Goal: Task Accomplishment & Management: Complete application form

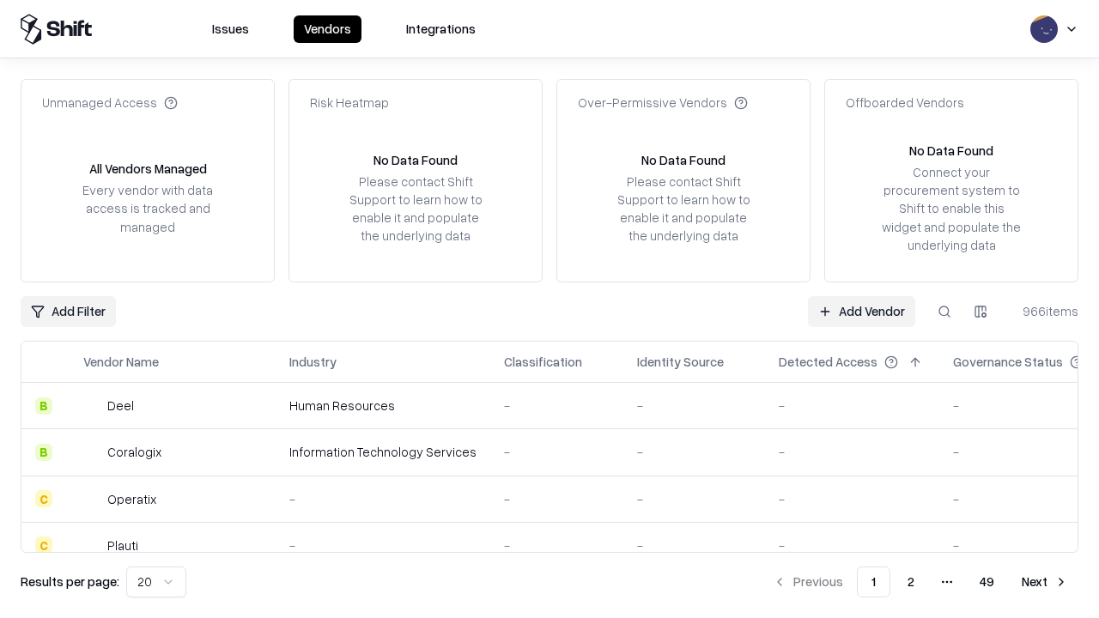
click at [861, 311] on link "Add Vendor" at bounding box center [861, 311] width 107 height 31
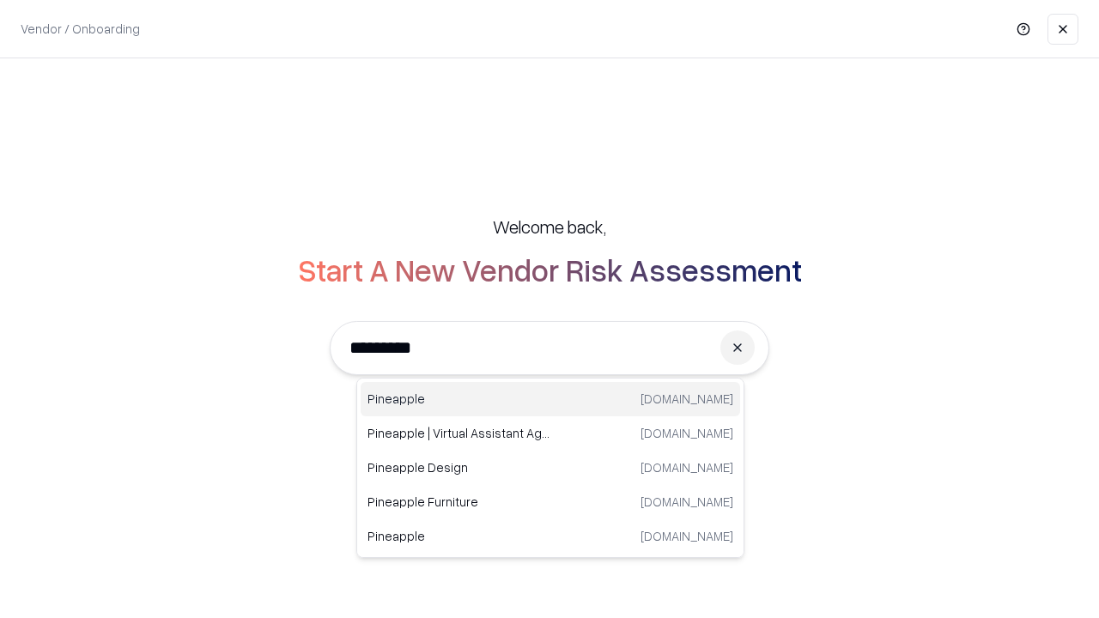
click at [550, 399] on div "Pineapple [DOMAIN_NAME]" at bounding box center [550, 399] width 379 height 34
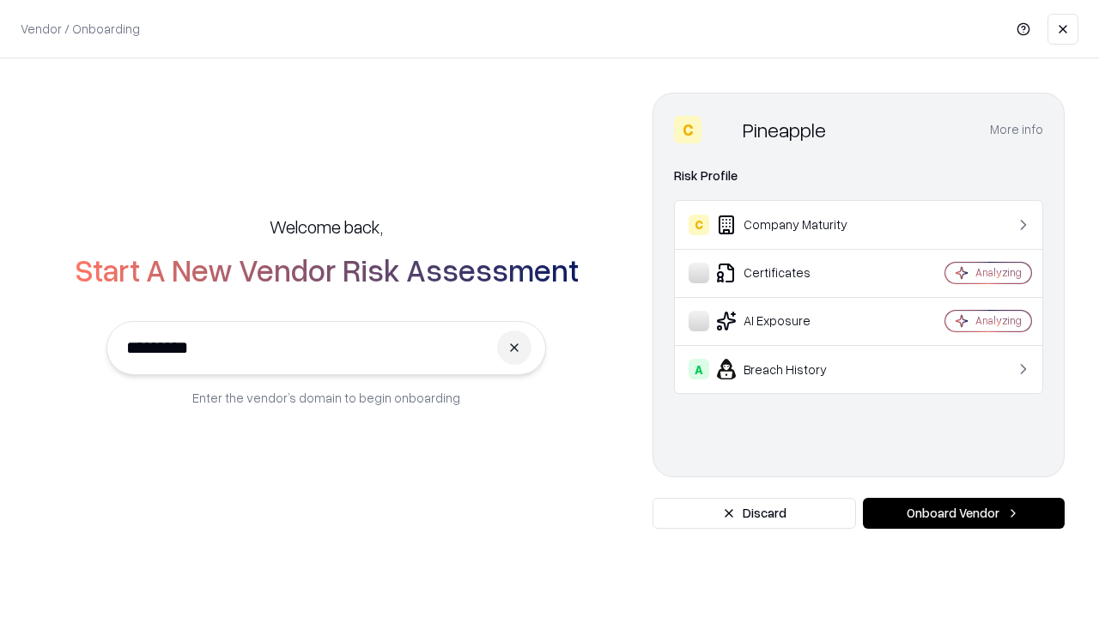
type input "*********"
click at [963, 513] on button "Onboard Vendor" at bounding box center [964, 513] width 202 height 31
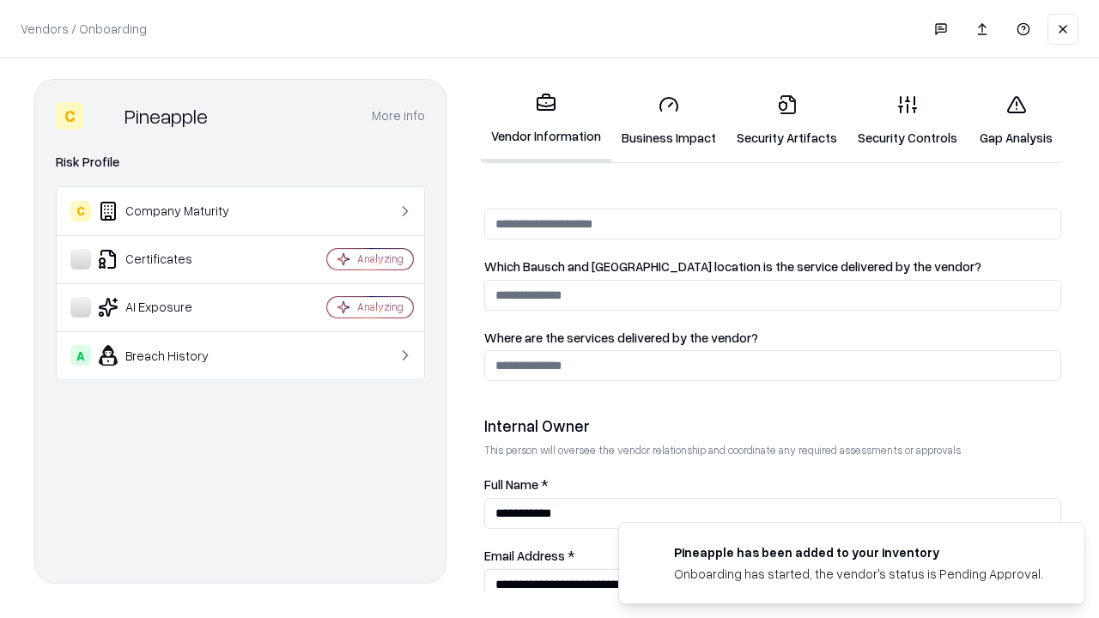
scroll to position [889, 0]
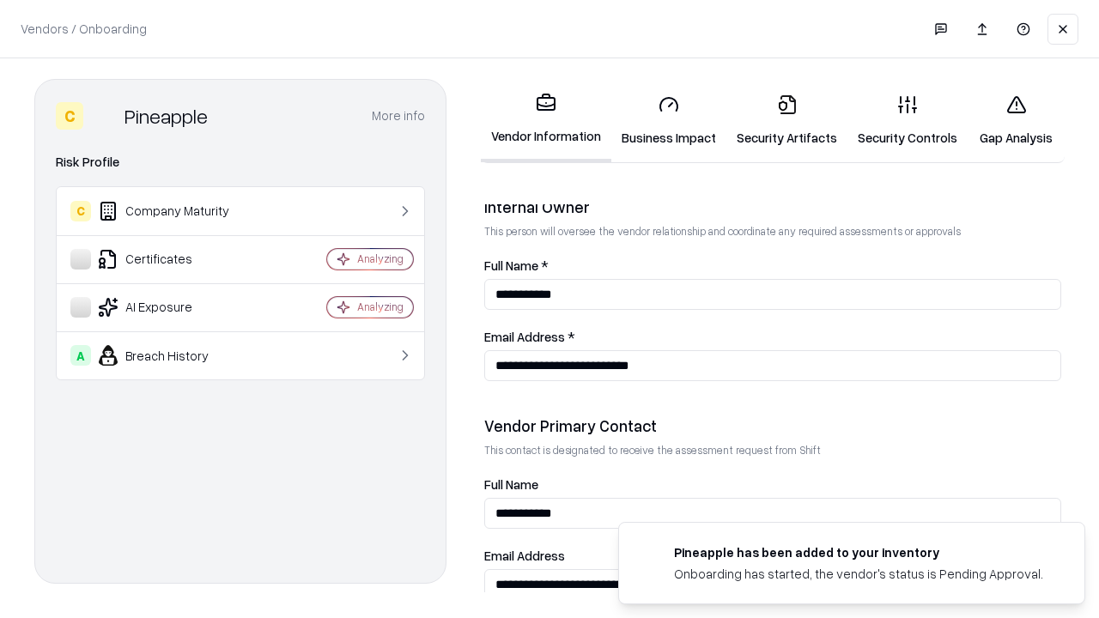
click at [669, 120] on link "Business Impact" at bounding box center [668, 121] width 115 height 80
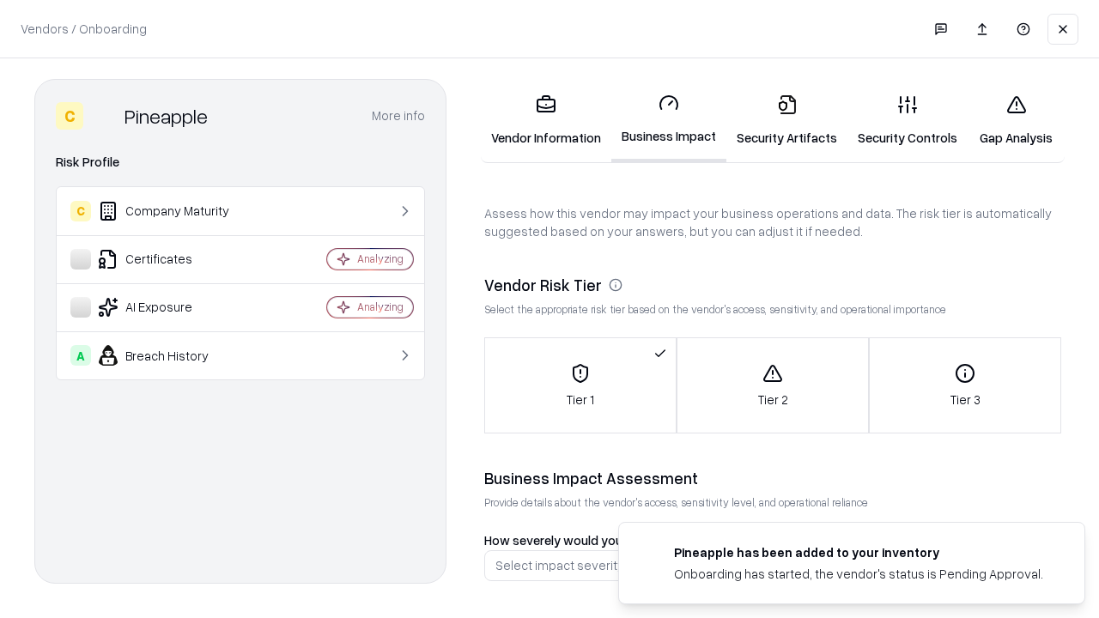
click at [786, 120] on link "Security Artifacts" at bounding box center [786, 121] width 121 height 80
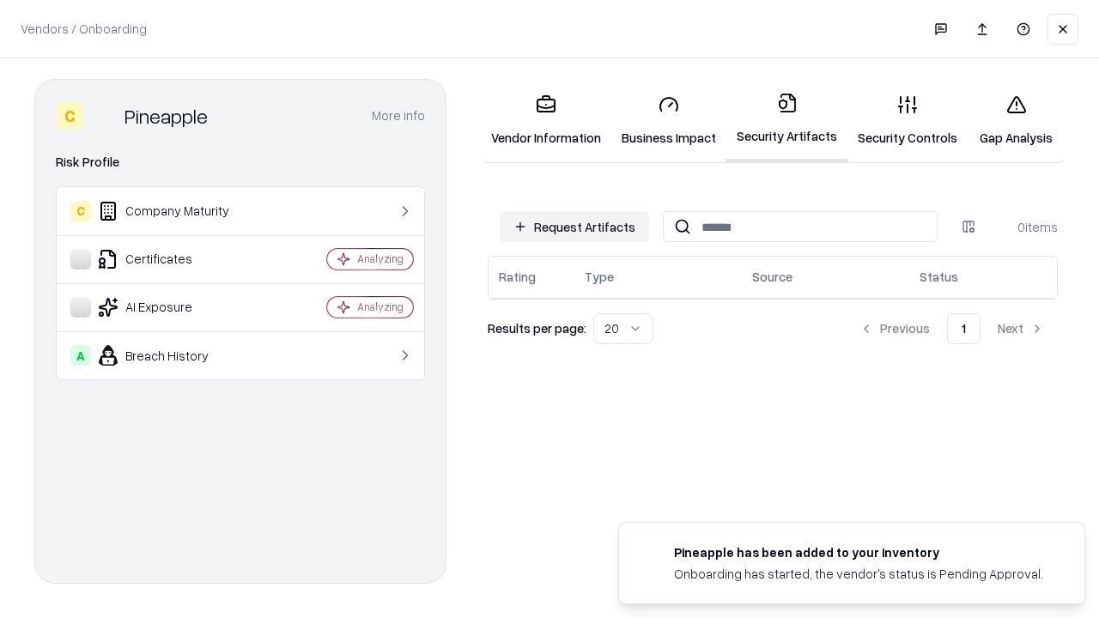
click at [574, 227] on button "Request Artifacts" at bounding box center [574, 226] width 149 height 31
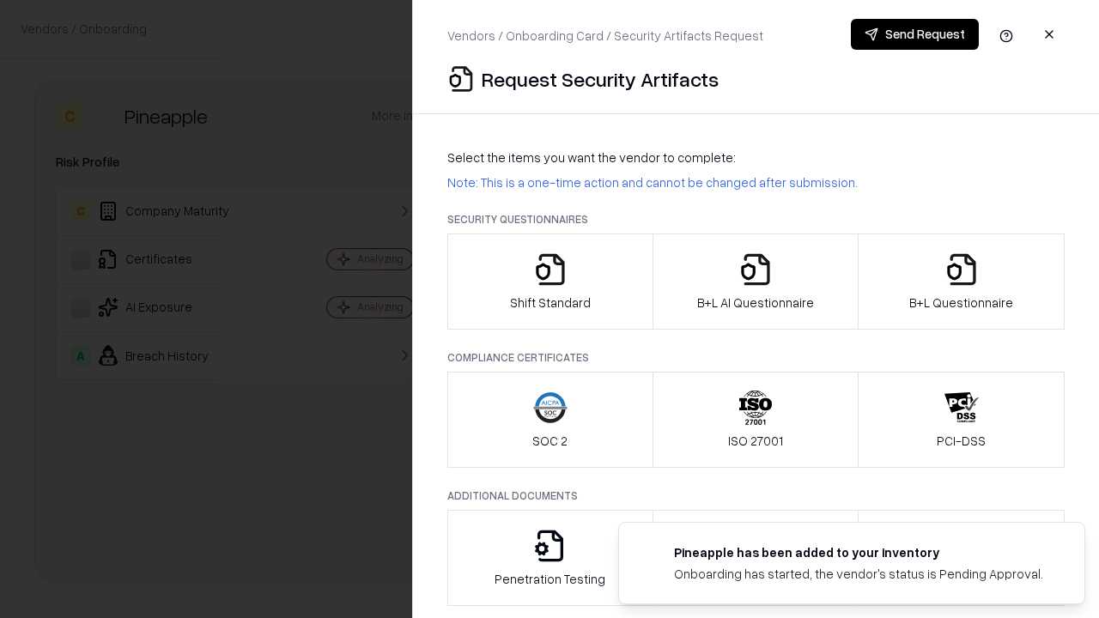
click at [549, 282] on icon "button" at bounding box center [550, 269] width 34 height 34
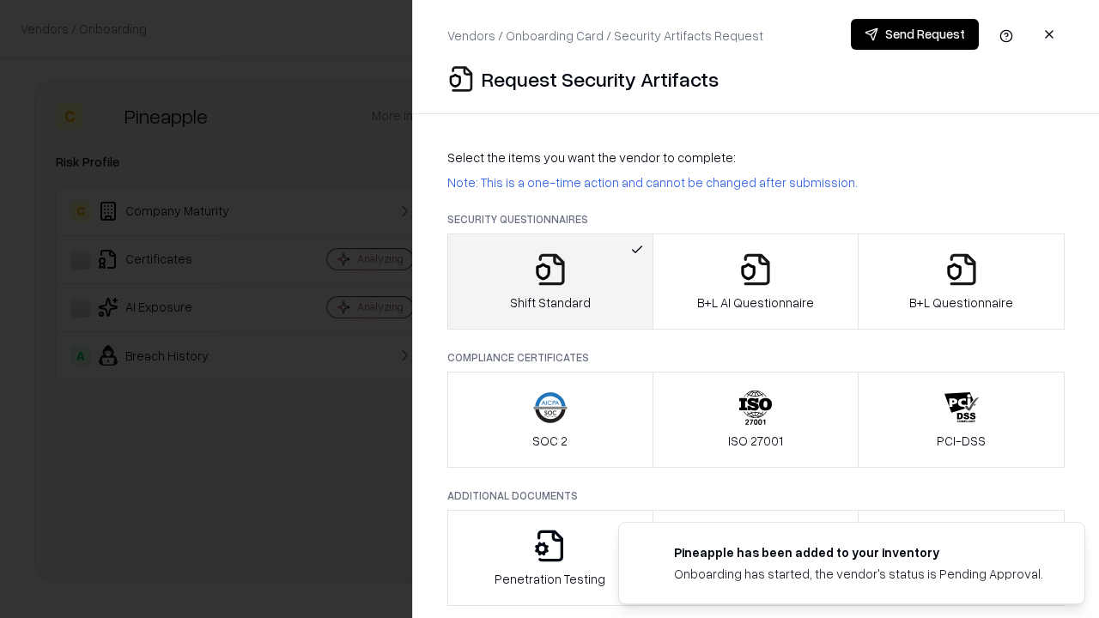
click at [914, 34] on button "Send Request" at bounding box center [915, 34] width 128 height 31
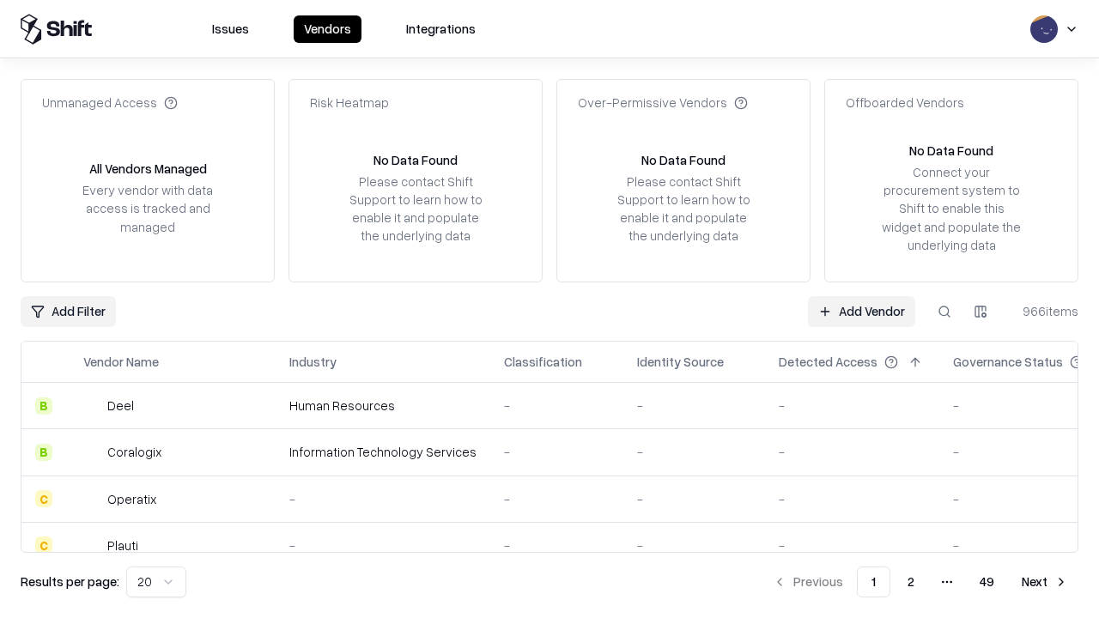
click at [944, 311] on button at bounding box center [944, 311] width 31 height 31
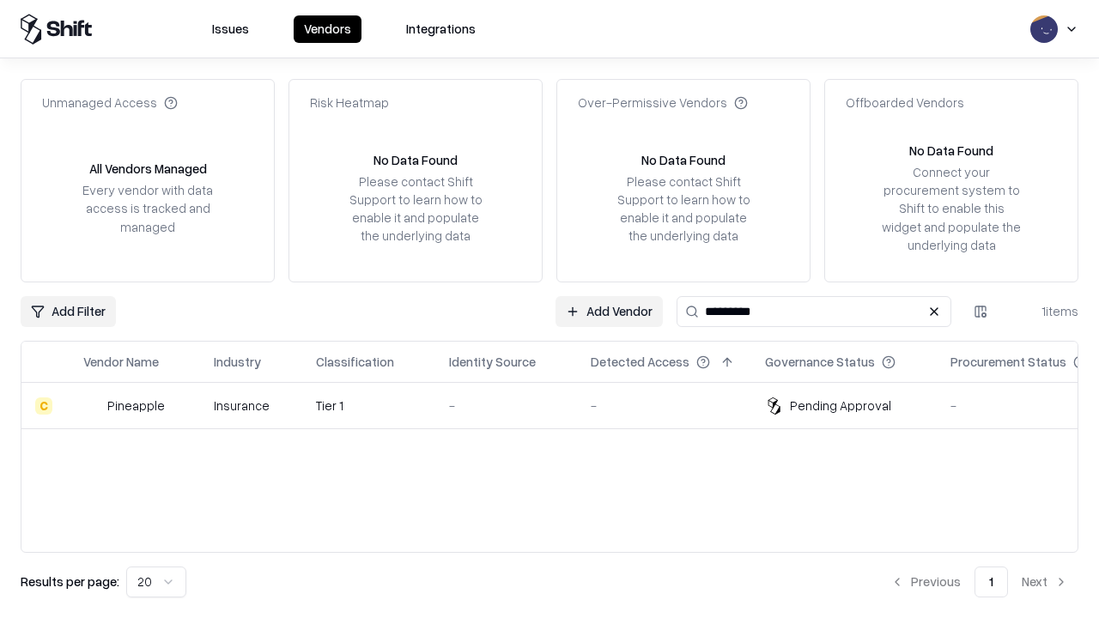
type input "*********"
click at [560, 405] on div "-" at bounding box center [506, 406] width 114 height 18
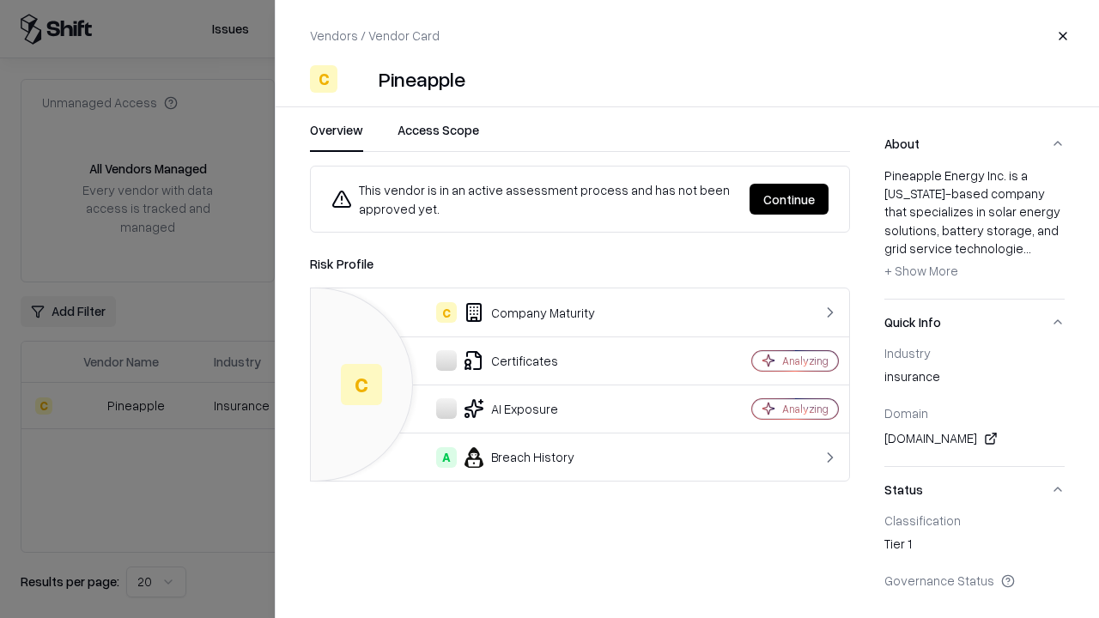
click at [789, 199] on button "Continue" at bounding box center [788, 199] width 79 height 31
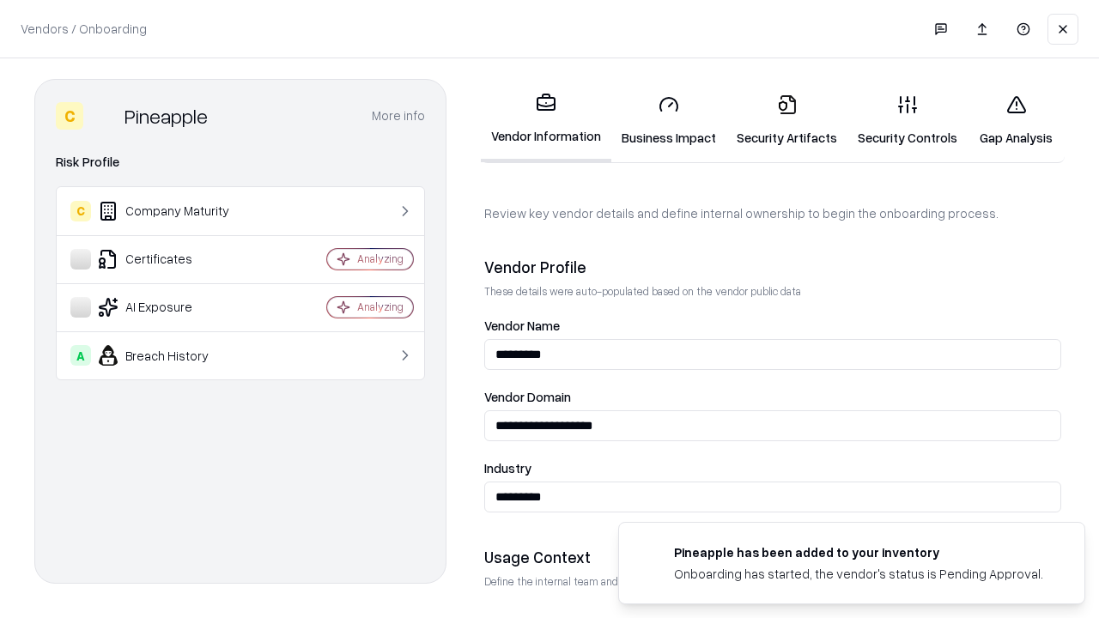
click at [786, 120] on link "Security Artifacts" at bounding box center [786, 121] width 121 height 80
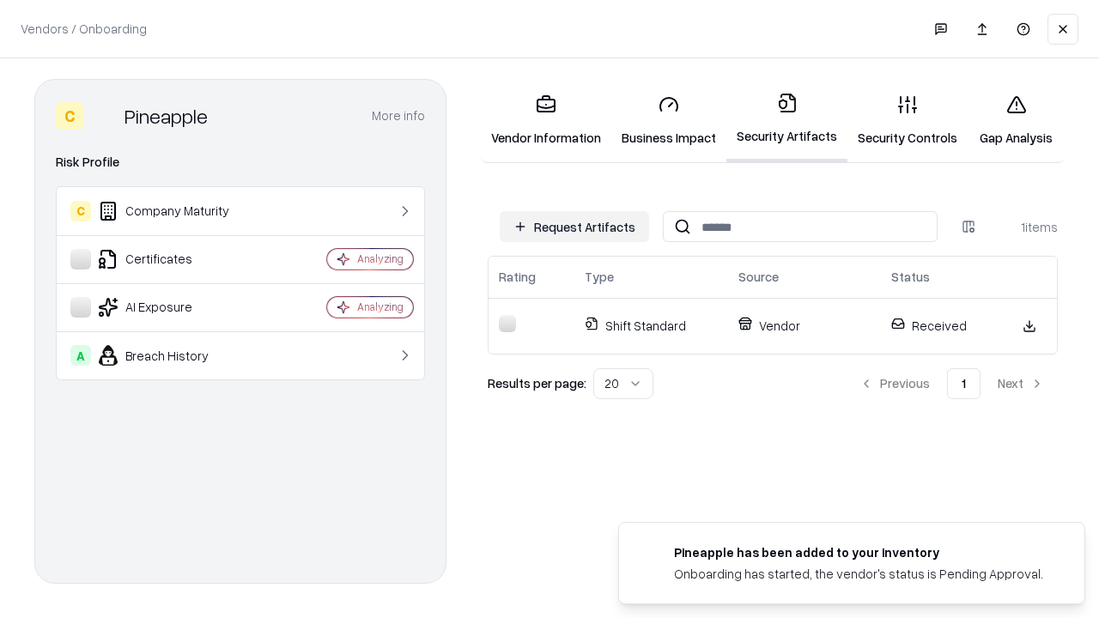
click at [1016, 120] on link "Gap Analysis" at bounding box center [1015, 121] width 97 height 80
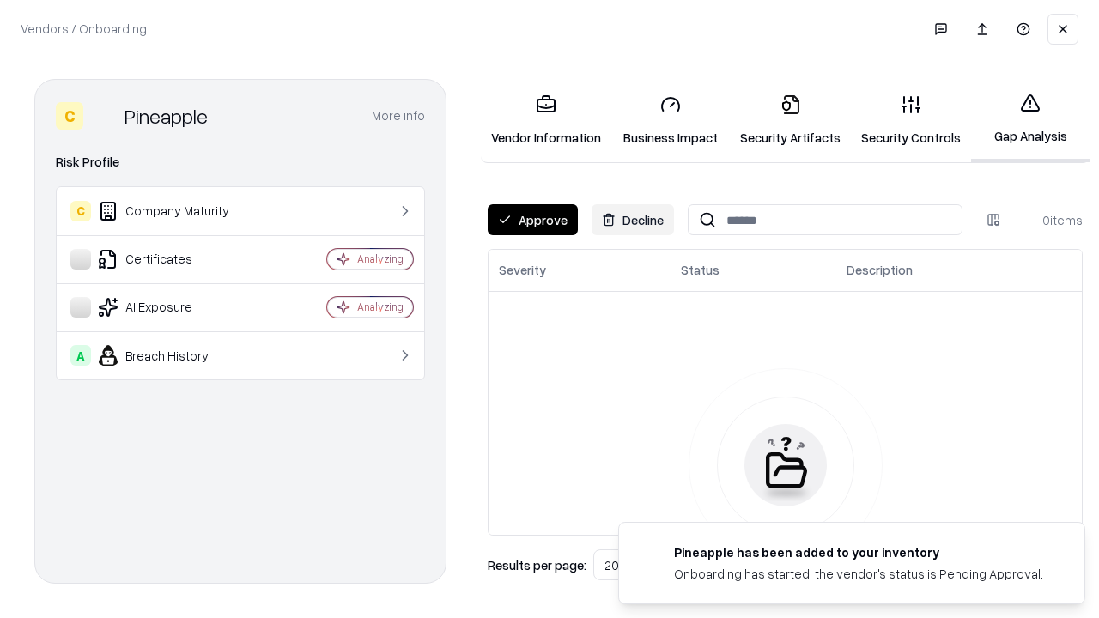
click at [532, 220] on button "Approve" at bounding box center [533, 219] width 90 height 31
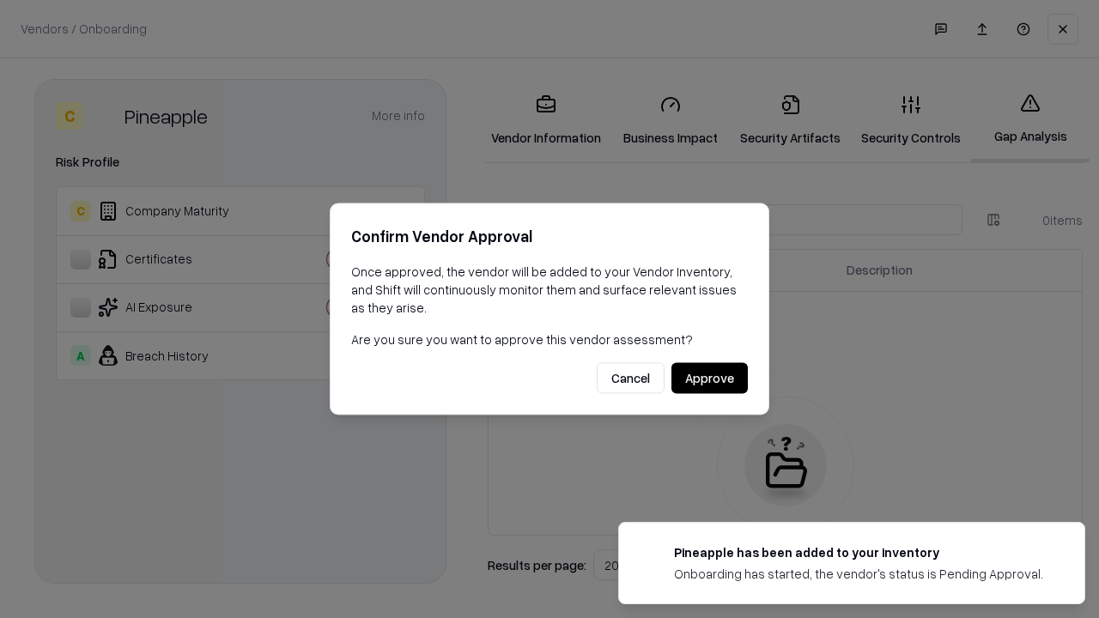
click at [709, 378] on button "Approve" at bounding box center [709, 378] width 76 height 31
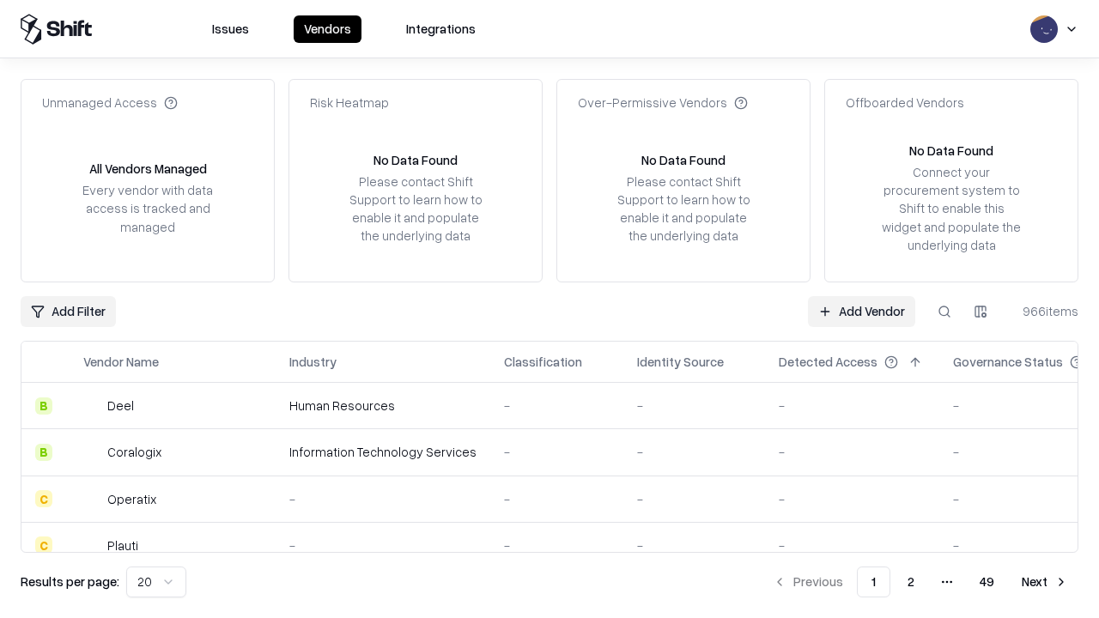
type input "*********"
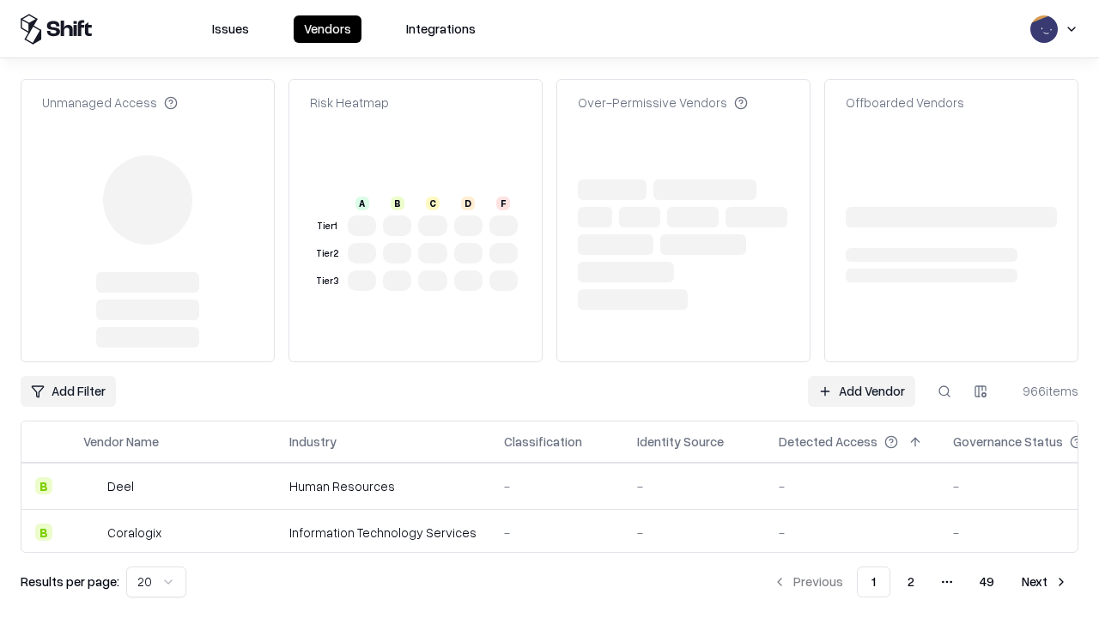
click at [861, 376] on link "Add Vendor" at bounding box center [861, 391] width 107 height 31
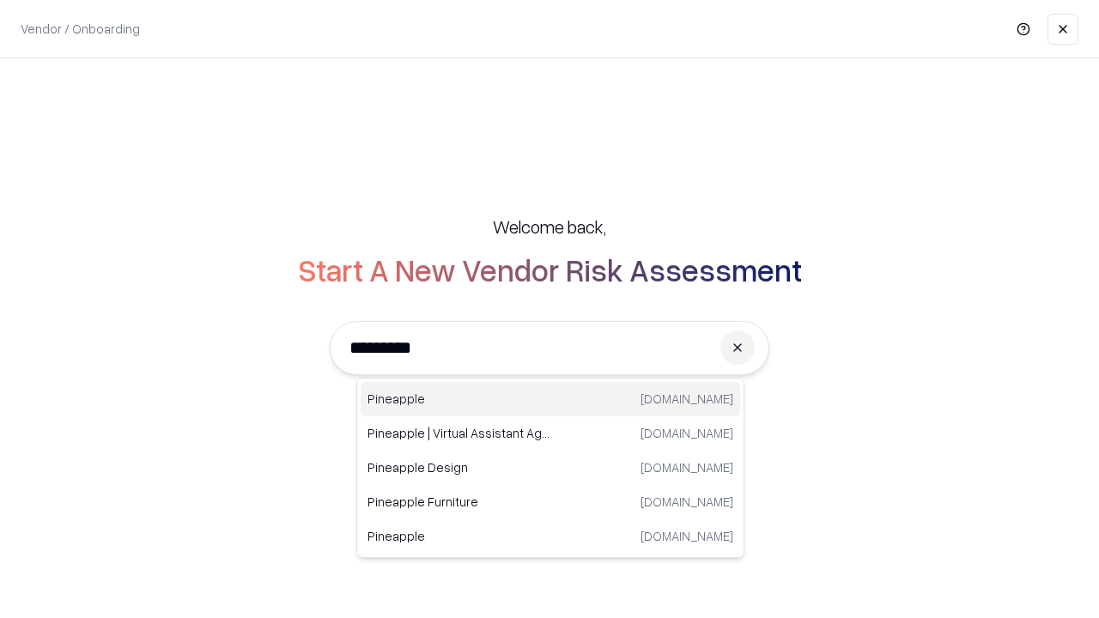
click at [550, 399] on div "Pineapple [DOMAIN_NAME]" at bounding box center [550, 399] width 379 height 34
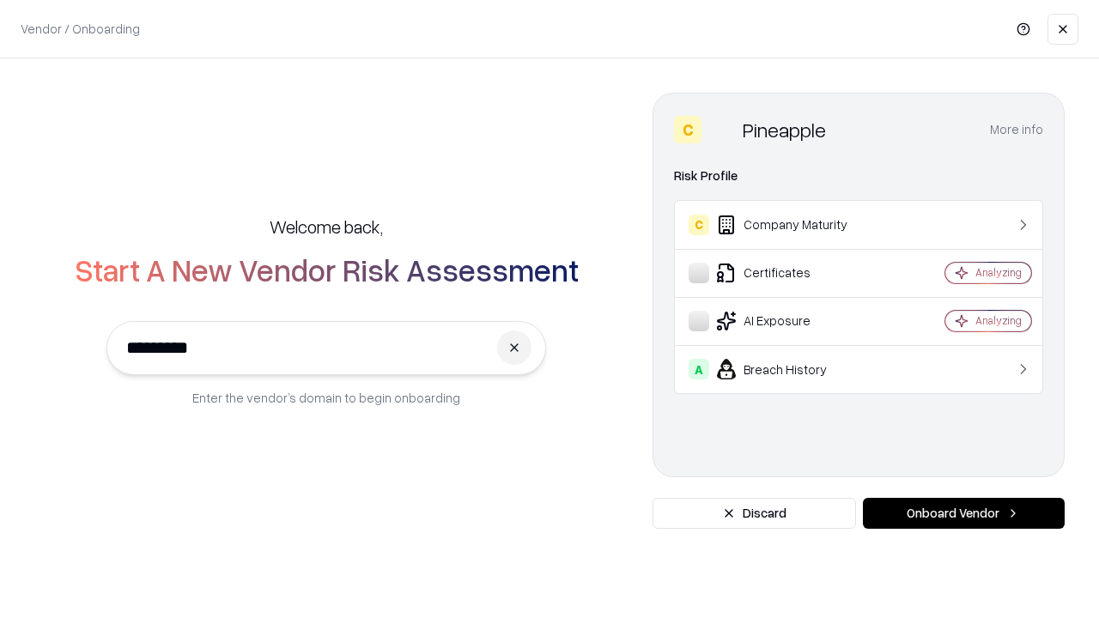
type input "*********"
click at [963, 513] on button "Onboard Vendor" at bounding box center [964, 513] width 202 height 31
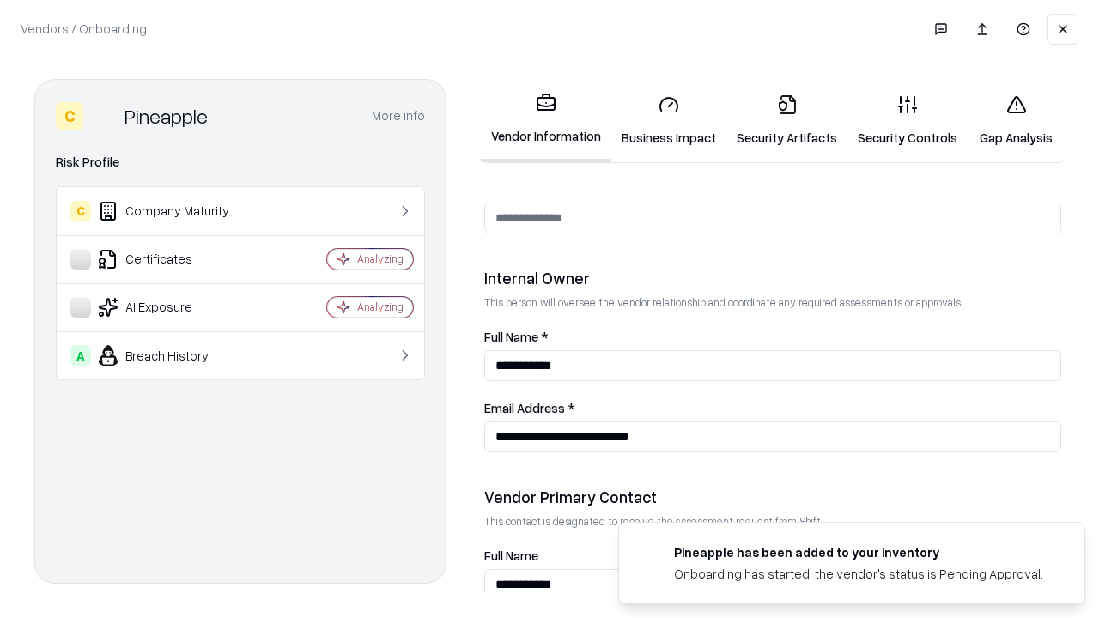
scroll to position [889, 0]
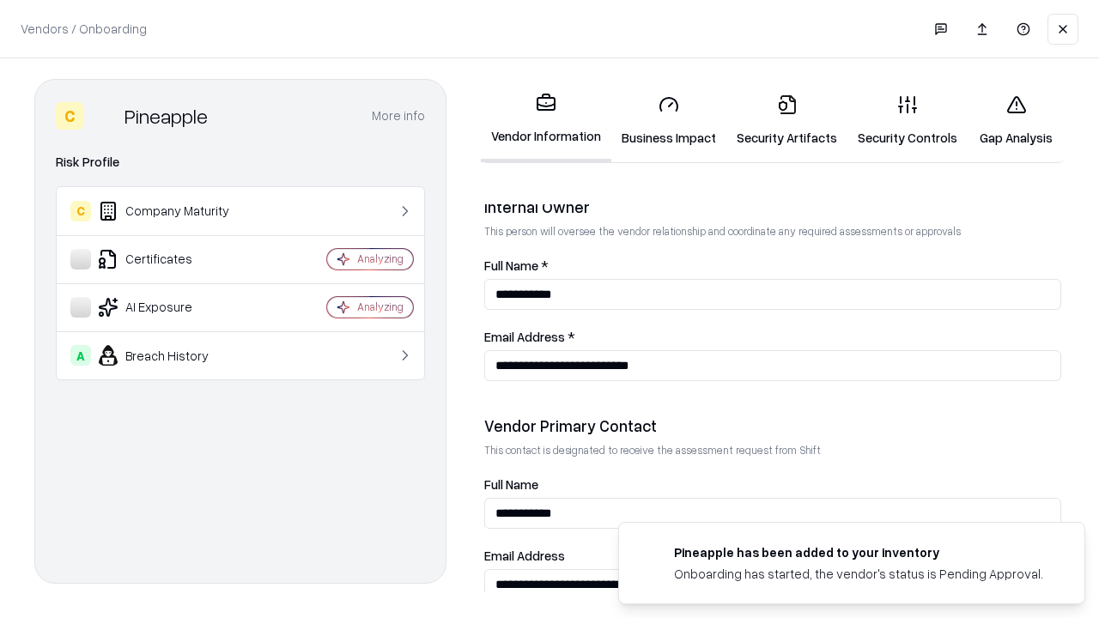
click at [1016, 120] on link "Gap Analysis" at bounding box center [1015, 121] width 97 height 80
